Goal: Task Accomplishment & Management: Complete application form

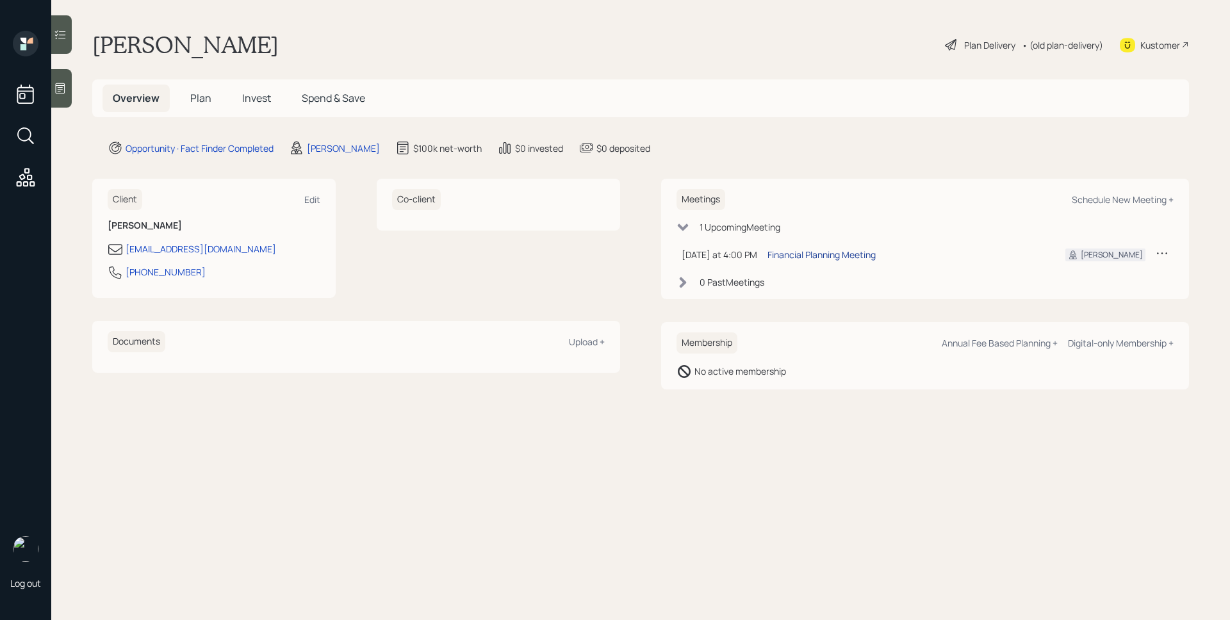
click at [838, 253] on div "Financial Planning Meeting" at bounding box center [822, 254] width 108 height 13
click at [65, 85] on icon at bounding box center [61, 88] width 10 height 11
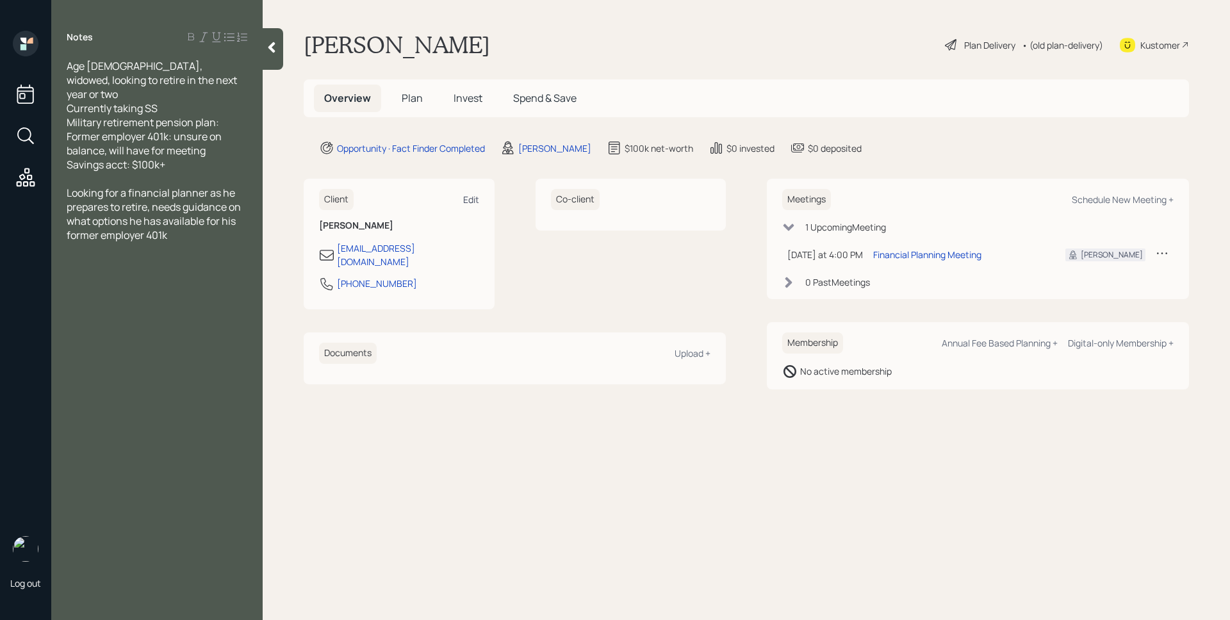
click at [475, 204] on div "Edit" at bounding box center [471, 200] width 16 height 12
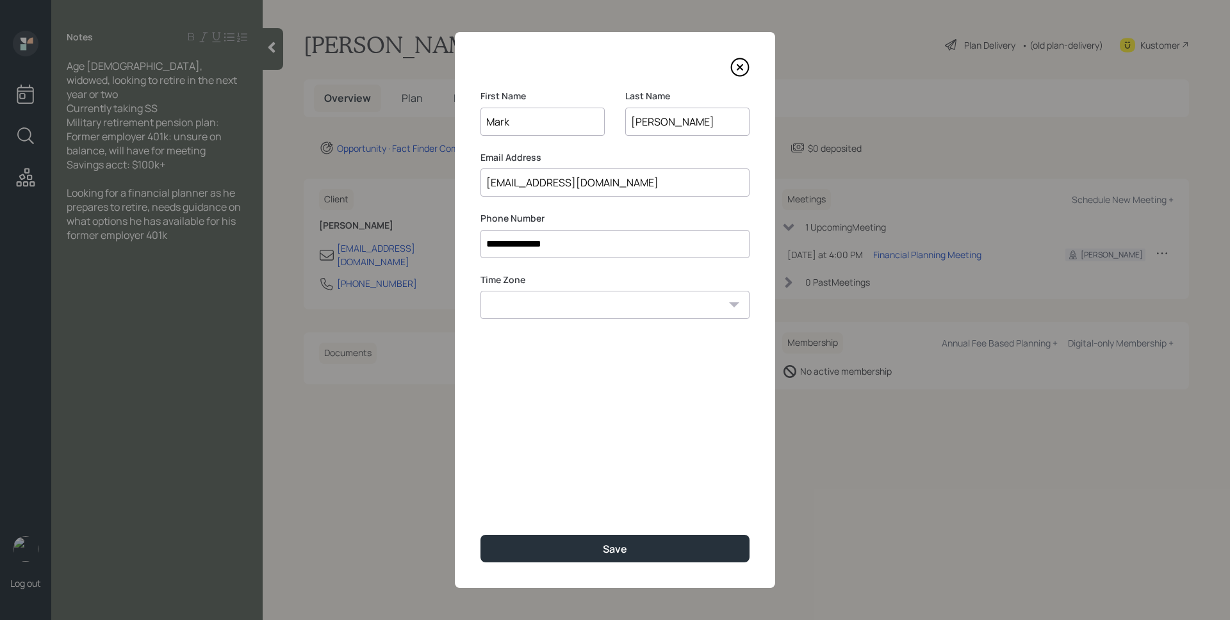
type input "Mark"
drag, startPoint x: 646, startPoint y: 468, endPoint x: 651, endPoint y: 504, distance: 36.9
click at [646, 468] on div "**********" at bounding box center [615, 310] width 320 height 556
click at [637, 549] on button "Save" at bounding box center [615, 549] width 269 height 28
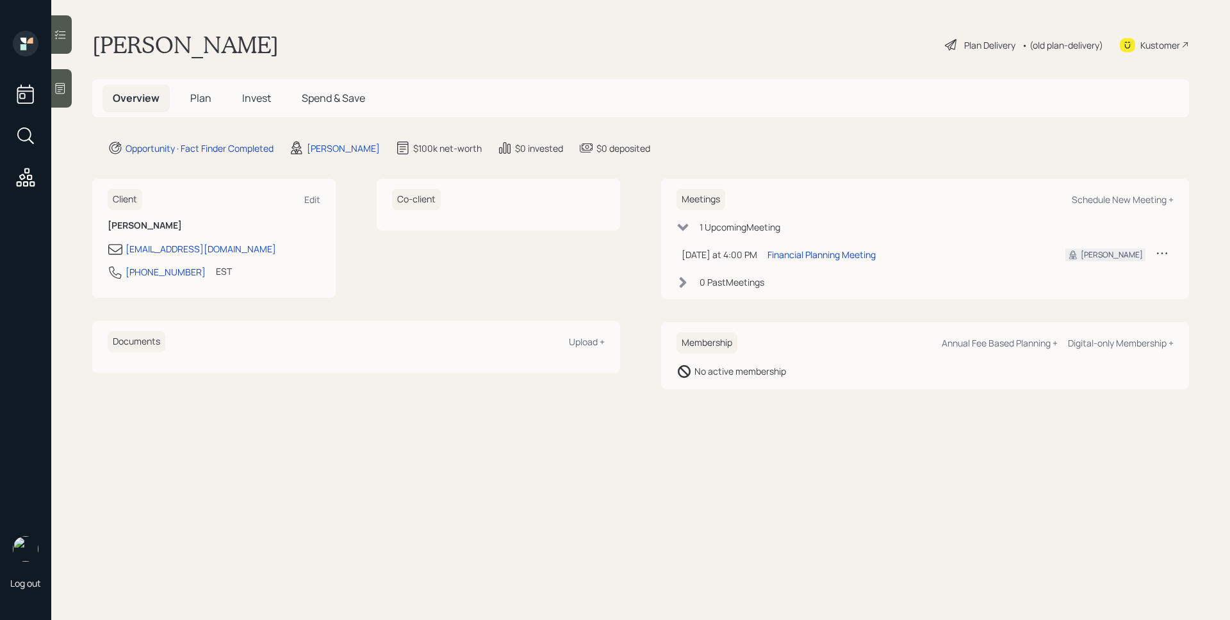
click at [61, 85] on icon at bounding box center [61, 88] width 10 height 11
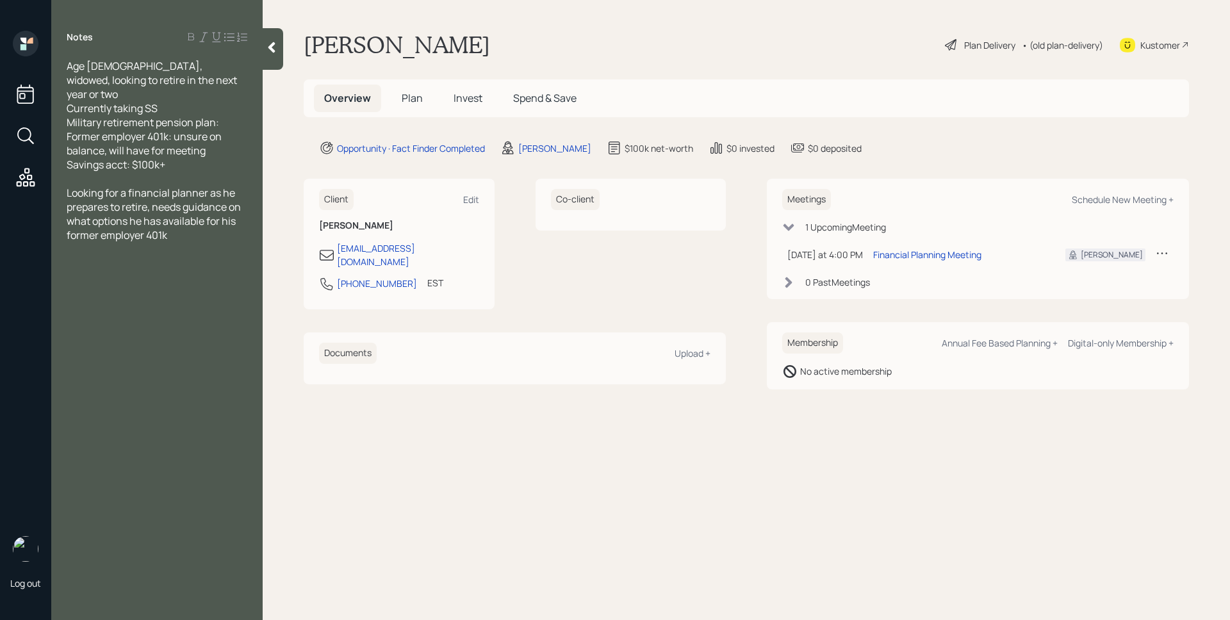
click at [414, 105] on span "Plan" at bounding box center [412, 98] width 21 height 14
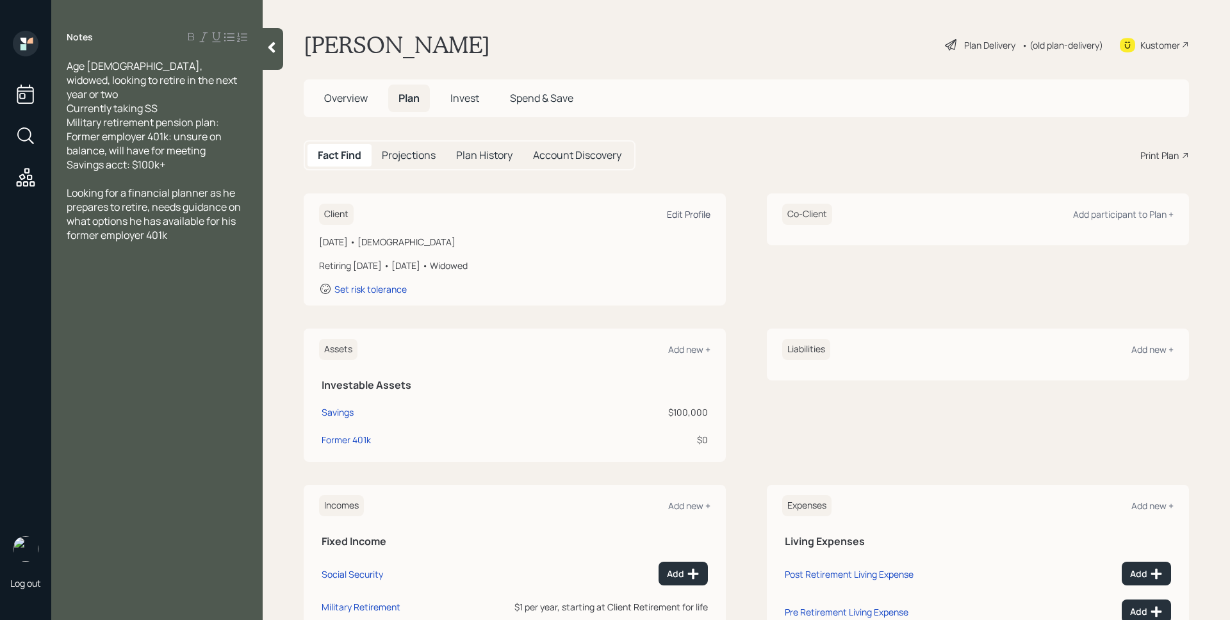
click at [688, 216] on div "Edit Profile" at bounding box center [689, 214] width 44 height 12
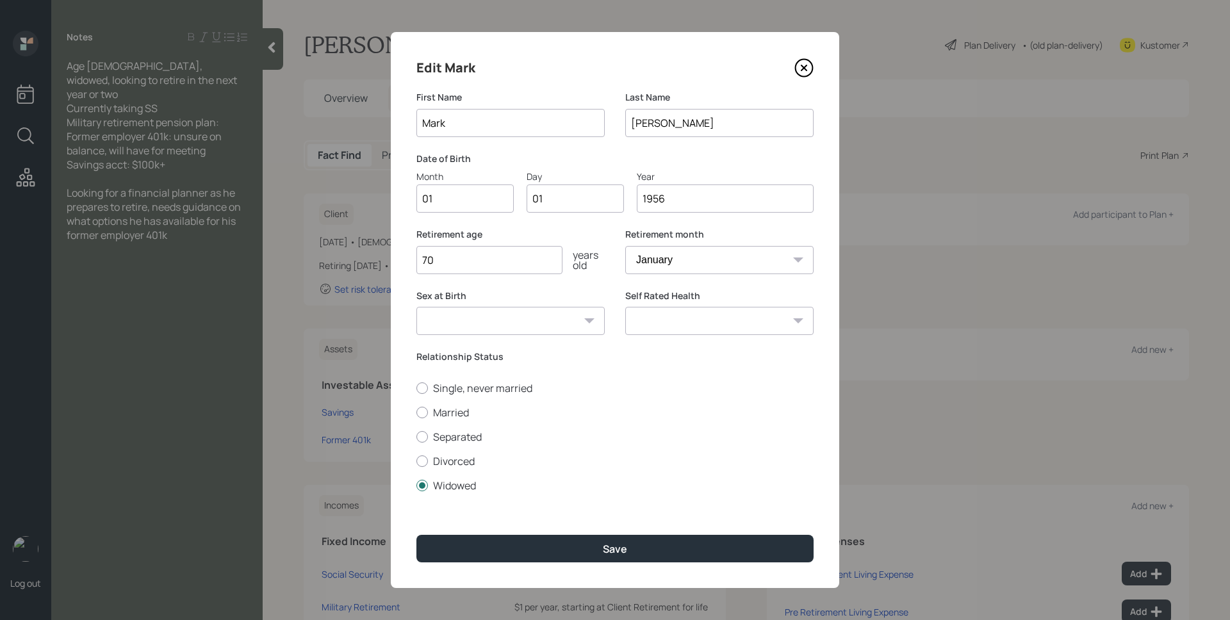
click at [467, 203] on input "01" at bounding box center [465, 199] width 97 height 28
click at [462, 203] on input "01" at bounding box center [465, 199] width 97 height 28
type input "09"
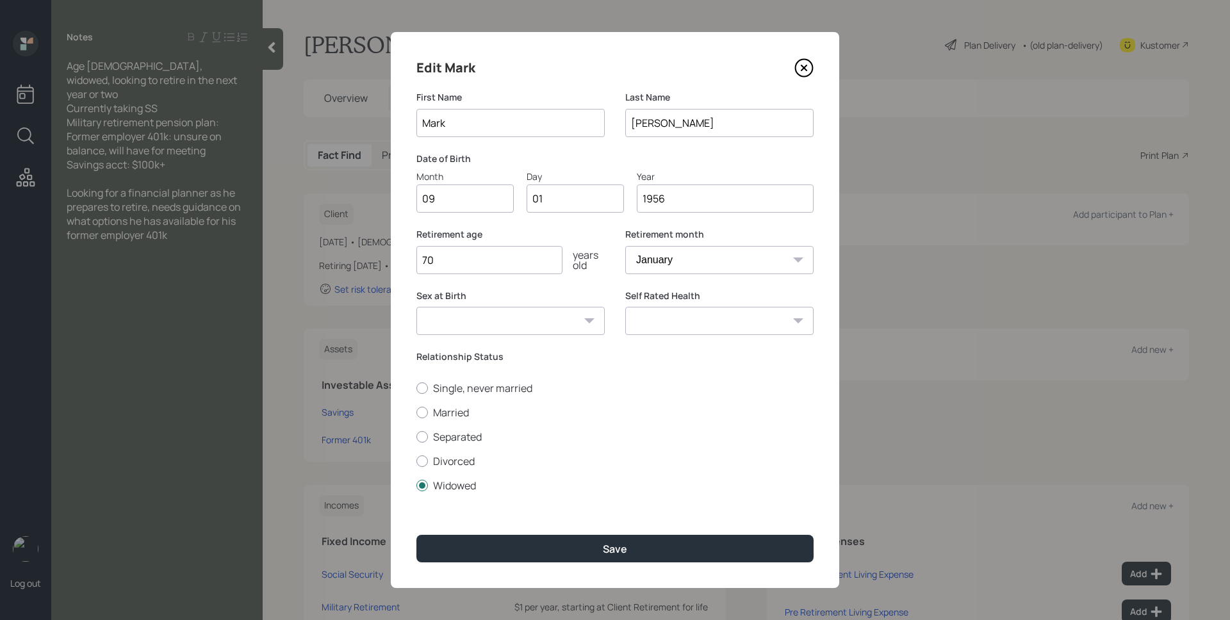
type input "0"
type input "03"
click at [719, 204] on input "1956" at bounding box center [725, 199] width 177 height 28
type input "1955"
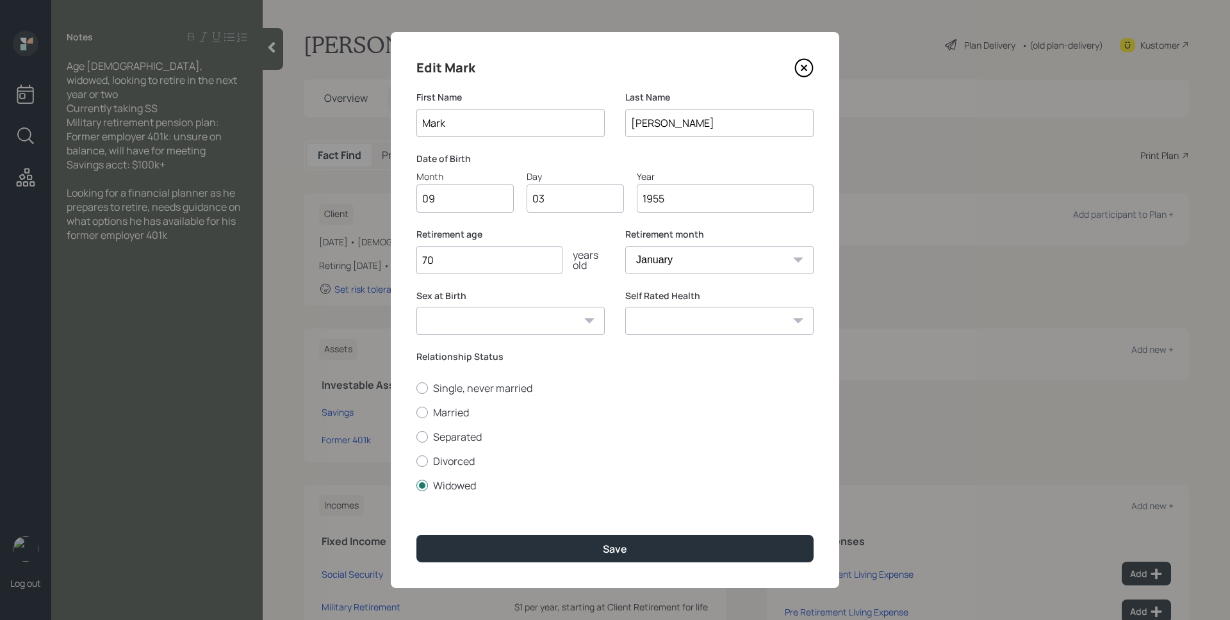
click at [690, 266] on select "January February March April May June July August September October November De…" at bounding box center [719, 260] width 188 height 28
select select "9"
click at [625, 246] on select "January February March April May June July August September October November De…" at bounding box center [719, 260] width 188 height 28
click at [486, 265] on input "70" at bounding box center [490, 260] width 146 height 28
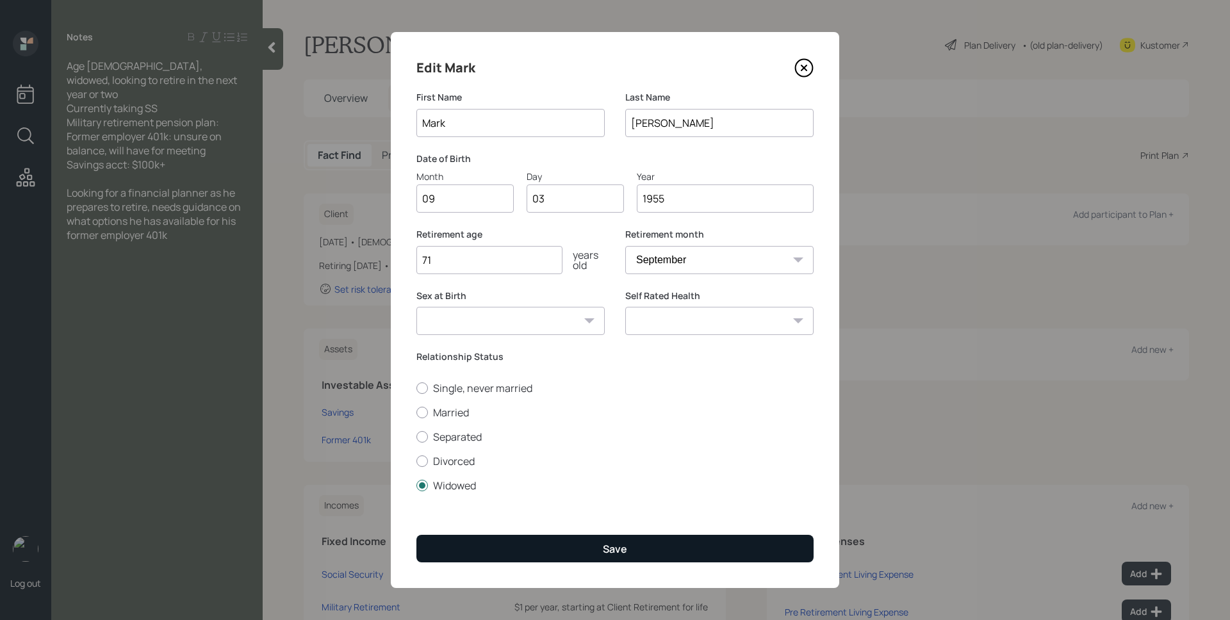
type input "71"
click at [597, 546] on button "Save" at bounding box center [615, 549] width 397 height 28
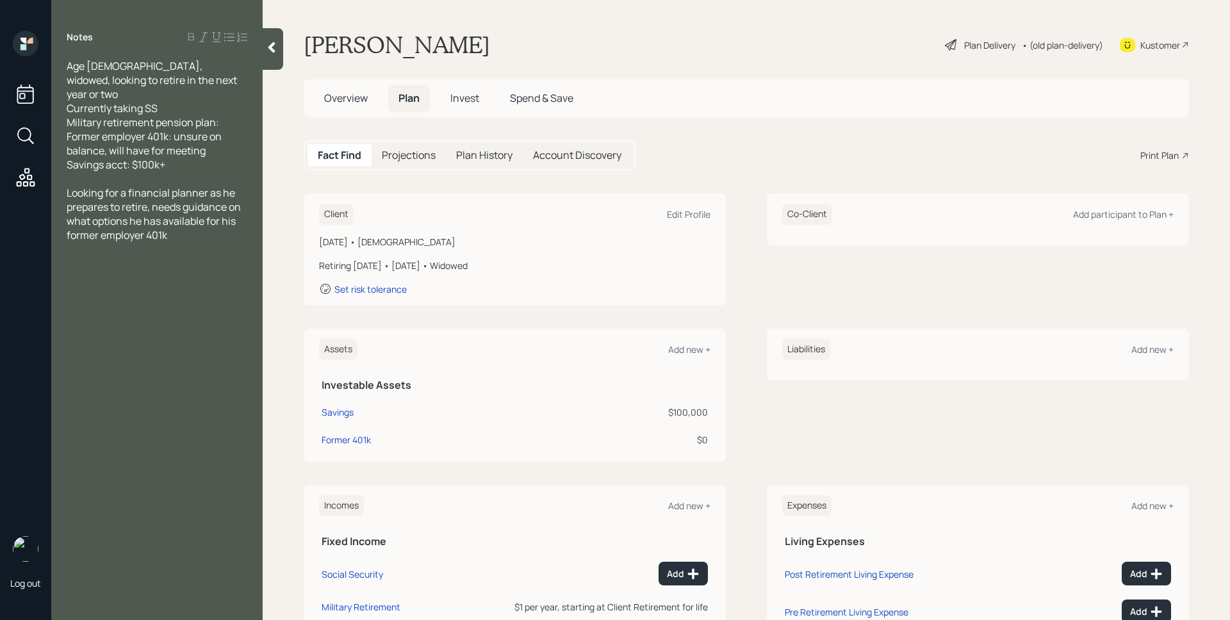
click at [983, 42] on div "Plan Delivery" at bounding box center [989, 44] width 51 height 13
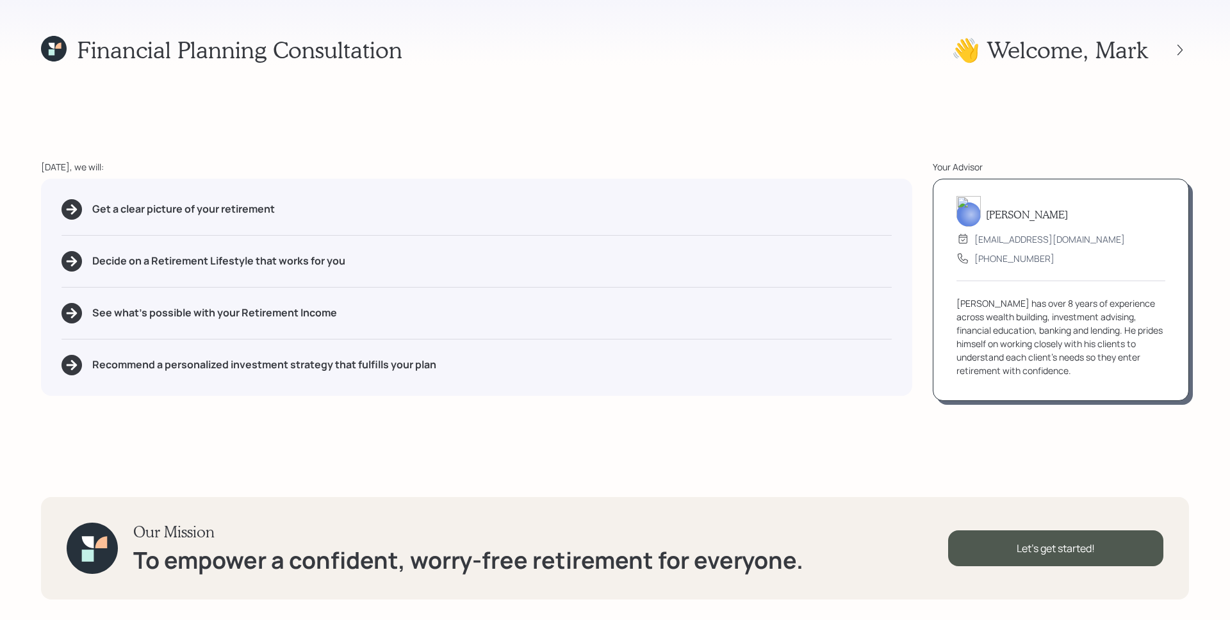
click at [1214, 28] on div "Financial Planning Consultation 👋 Welcome , Mark [DATE], we will: Get a clear p…" at bounding box center [615, 310] width 1230 height 620
click at [1084, 553] on div "Let's get started!" at bounding box center [1055, 549] width 215 height 36
